Goal: Navigation & Orientation: Find specific page/section

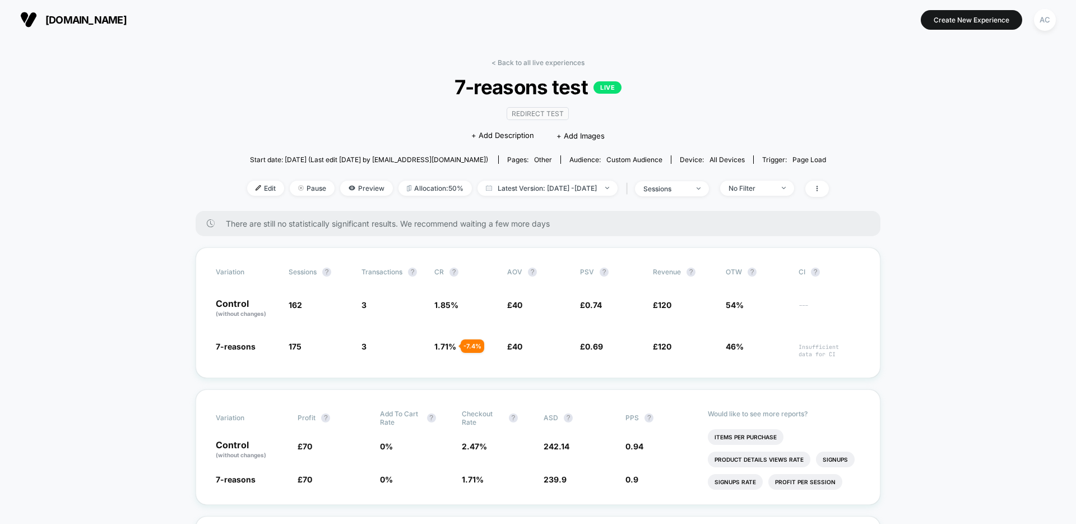
click at [247, 126] on div "< Back to all live experiences 7-reasons test LIVE Redirect Test Click to edit …" at bounding box center [538, 134] width 582 height 152
